Goal: Find contact information: Find contact information

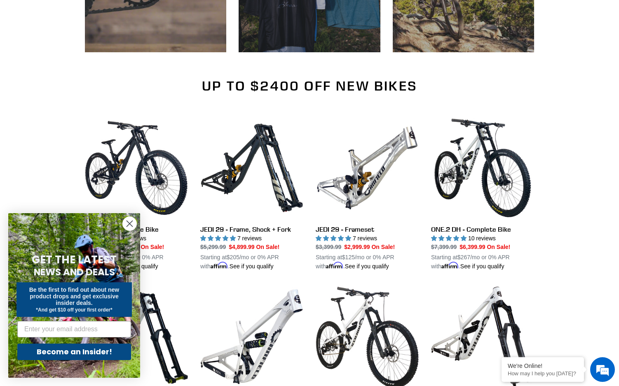
click at [131, 223] on icon "Close dialog" at bounding box center [130, 224] width 6 height 6
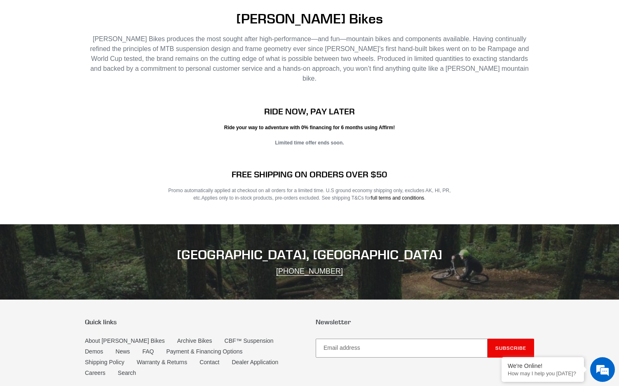
scroll to position [1573, 0]
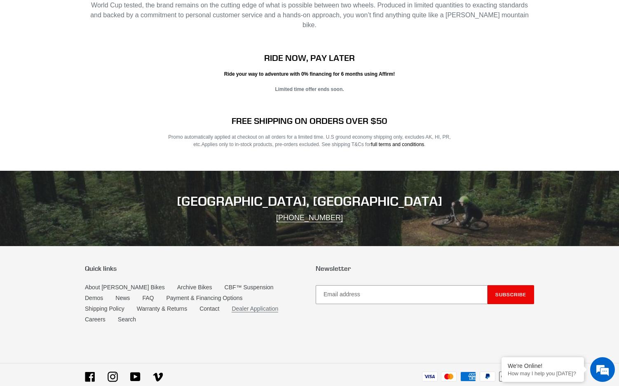
click at [232, 306] on link "Dealer Application" at bounding box center [255, 309] width 47 height 7
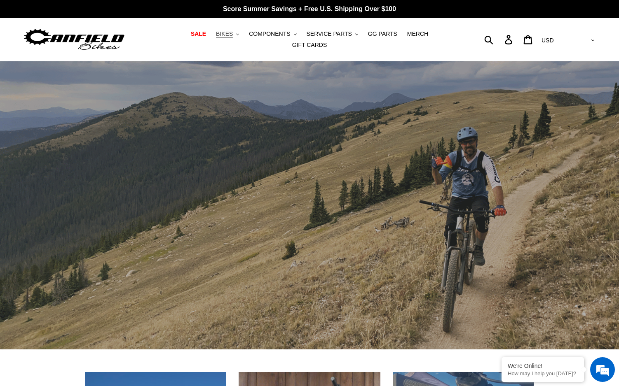
click at [217, 35] on span "BIKES" at bounding box center [224, 33] width 17 height 7
click at [267, 37] on span "COMPONENTS" at bounding box center [269, 33] width 41 height 7
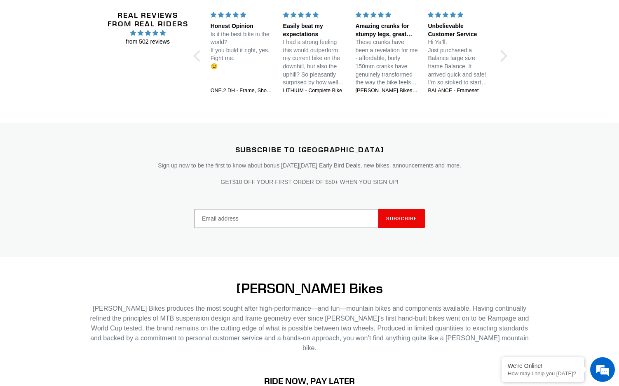
scroll to position [1573, 0]
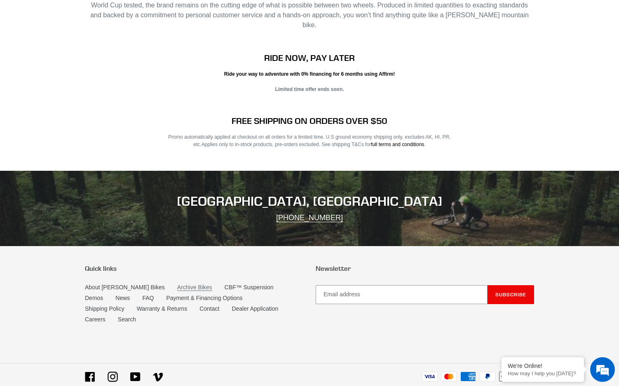
click at [177, 284] on link "Archive Bikes" at bounding box center [194, 287] width 35 height 7
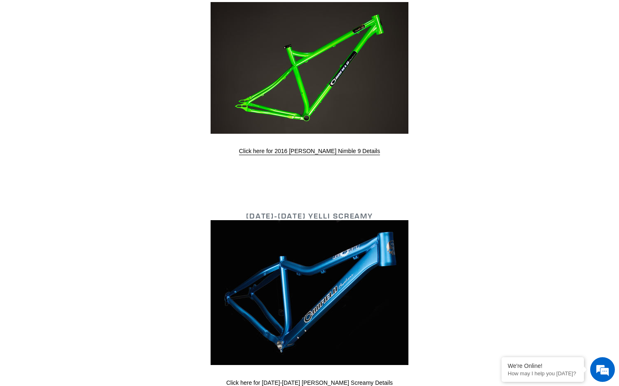
scroll to position [3084, 0]
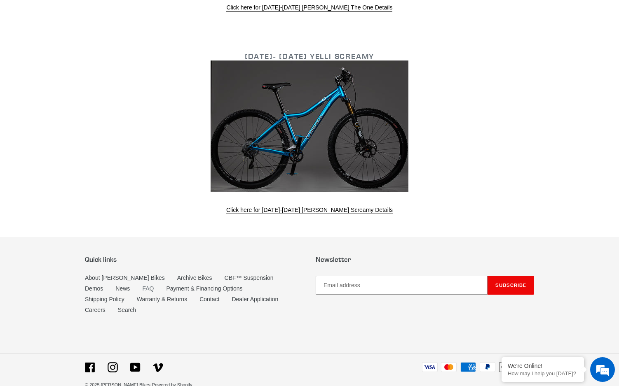
click at [142, 286] on link "FAQ" at bounding box center [148, 289] width 12 height 7
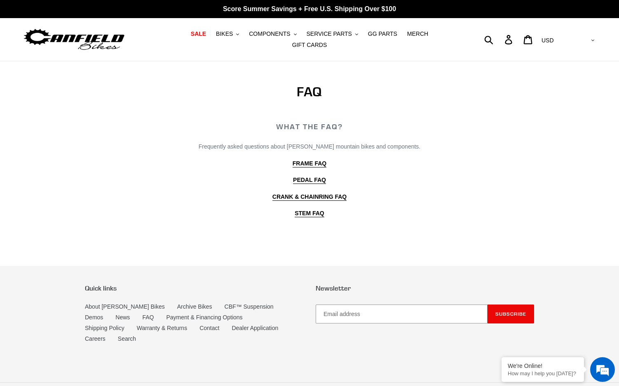
scroll to position [31, 0]
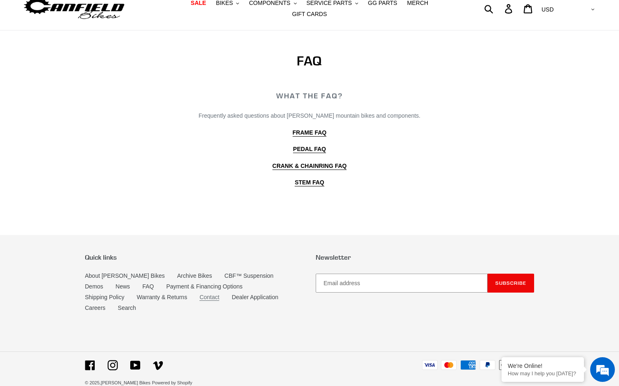
click at [199, 294] on link "Contact" at bounding box center [209, 297] width 20 height 7
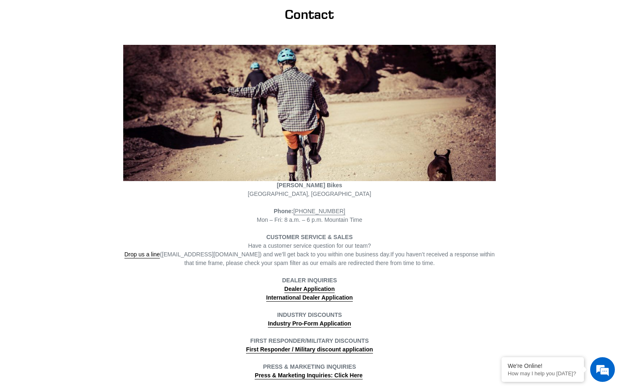
scroll to position [96, 0]
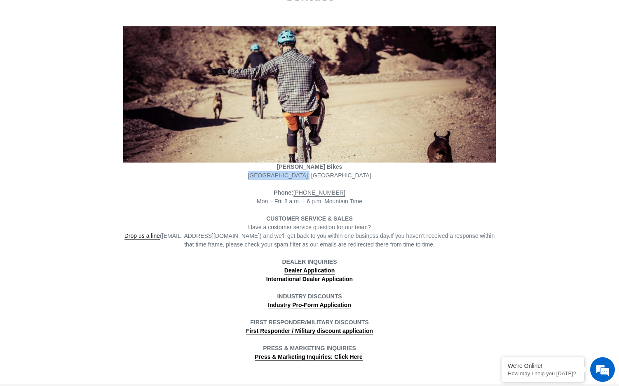
drag, startPoint x: 284, startPoint y: 170, endPoint x: 334, endPoint y: 173, distance: 50.0
click at [334, 173] on span "[GEOGRAPHIC_DATA], [GEOGRAPHIC_DATA]" at bounding box center [309, 175] width 123 height 7
copy span "[GEOGRAPHIC_DATA], [GEOGRAPHIC_DATA]"
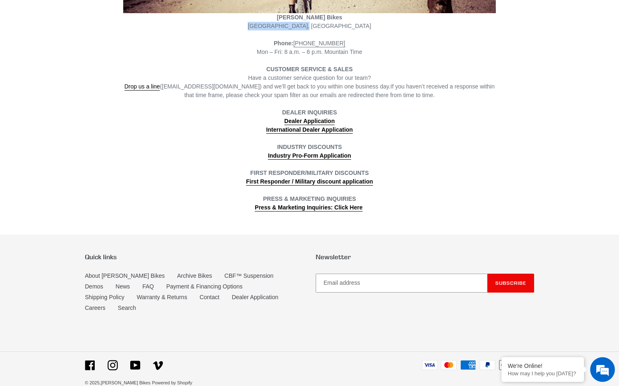
scroll to position [0, 0]
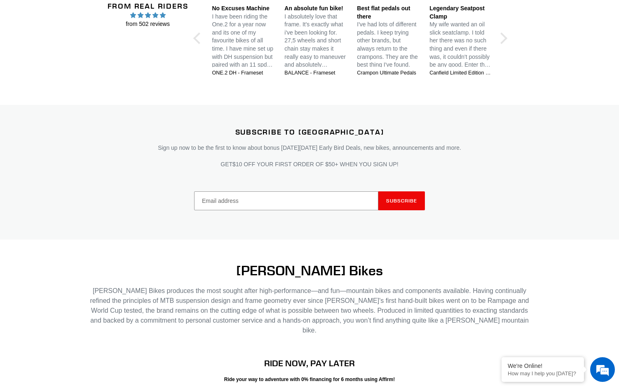
scroll to position [1189, 0]
